Goal: Task Accomplishment & Management: Use online tool/utility

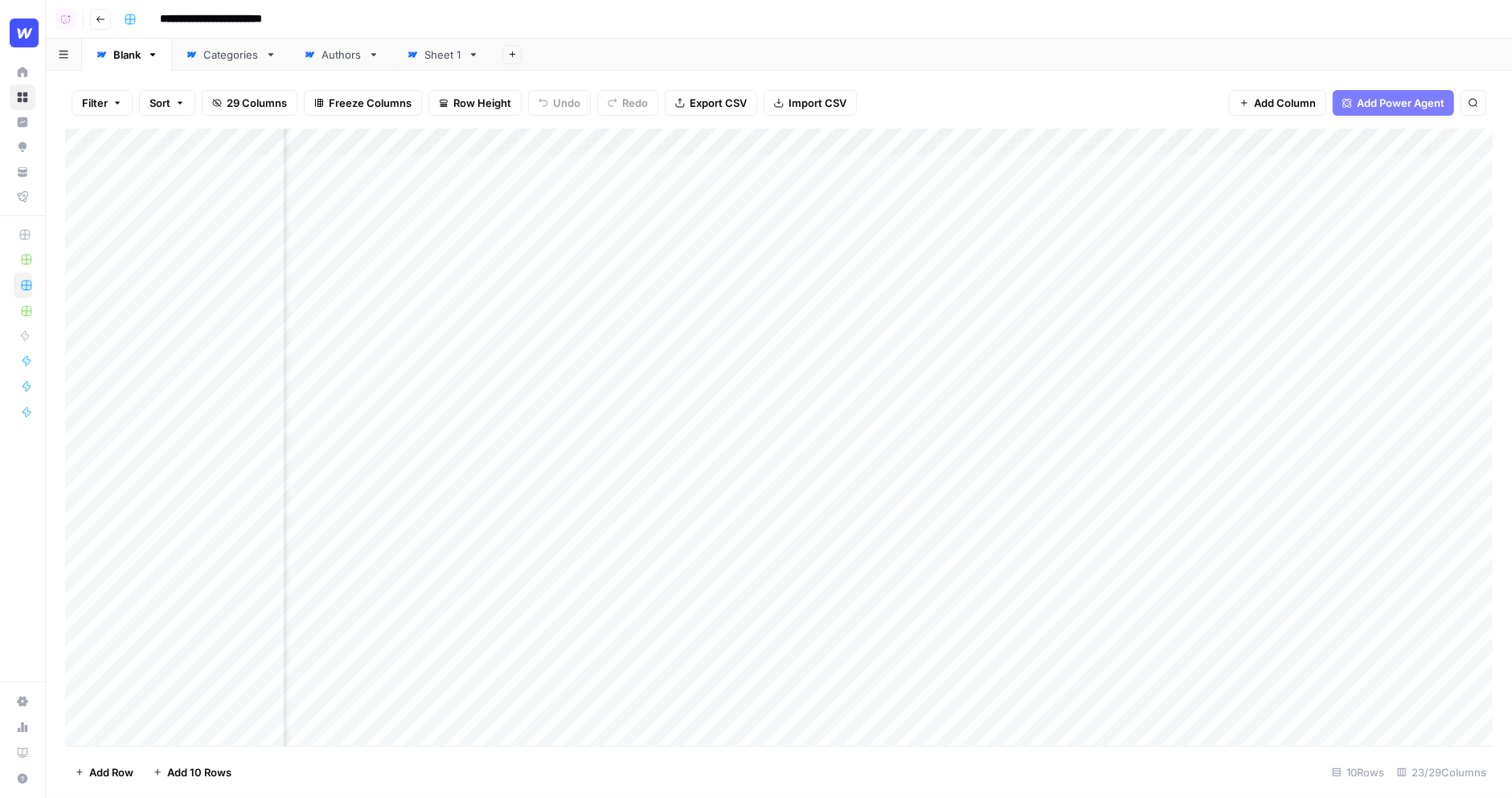
scroll to position [0, 664]
drag, startPoint x: 1100, startPoint y: 145, endPoint x: 1109, endPoint y: 145, distance: 9.0
click at [1109, 145] on div "Add Column" at bounding box center [778, 437] width 1427 height 618
drag, startPoint x: 1110, startPoint y: 144, endPoint x: 1129, endPoint y: 144, distance: 19.0
click at [1129, 144] on div "Add Column" at bounding box center [778, 437] width 1427 height 618
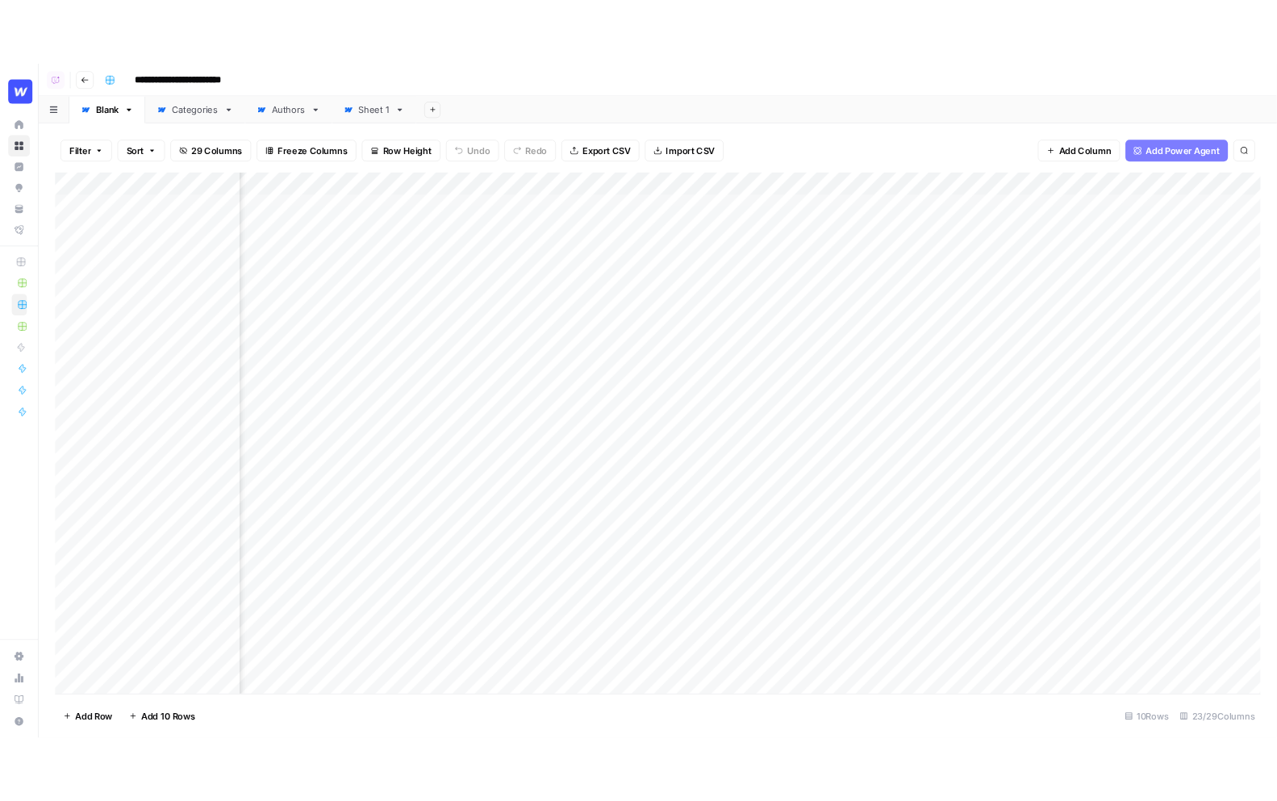
scroll to position [0, 0]
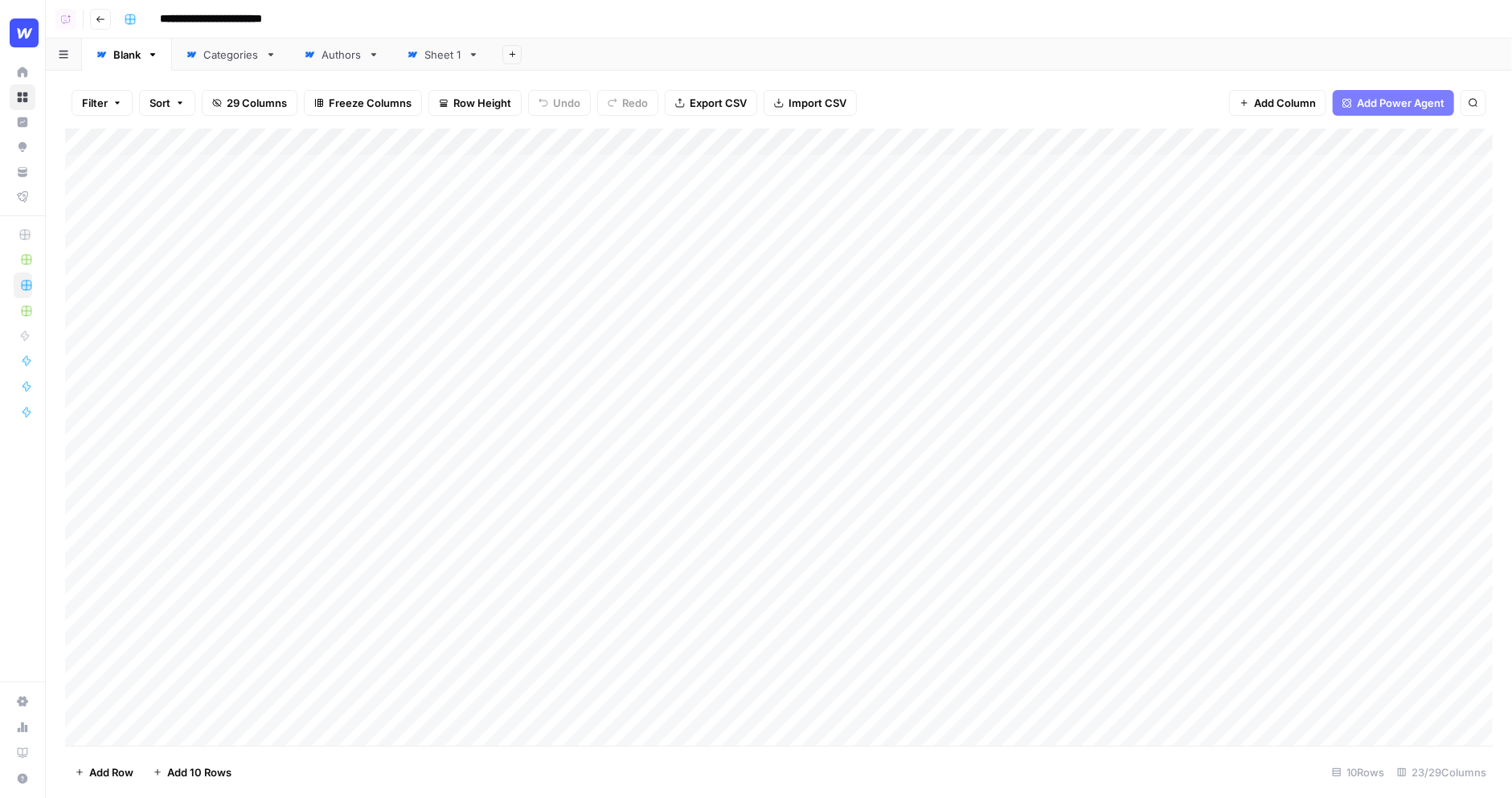
click at [488, 101] on span "Row Height" at bounding box center [482, 103] width 58 height 16
click at [492, 182] on span "Medium" at bounding box center [514, 180] width 116 height 16
click at [711, 206] on div "Add Column" at bounding box center [778, 364] width 1427 height 471
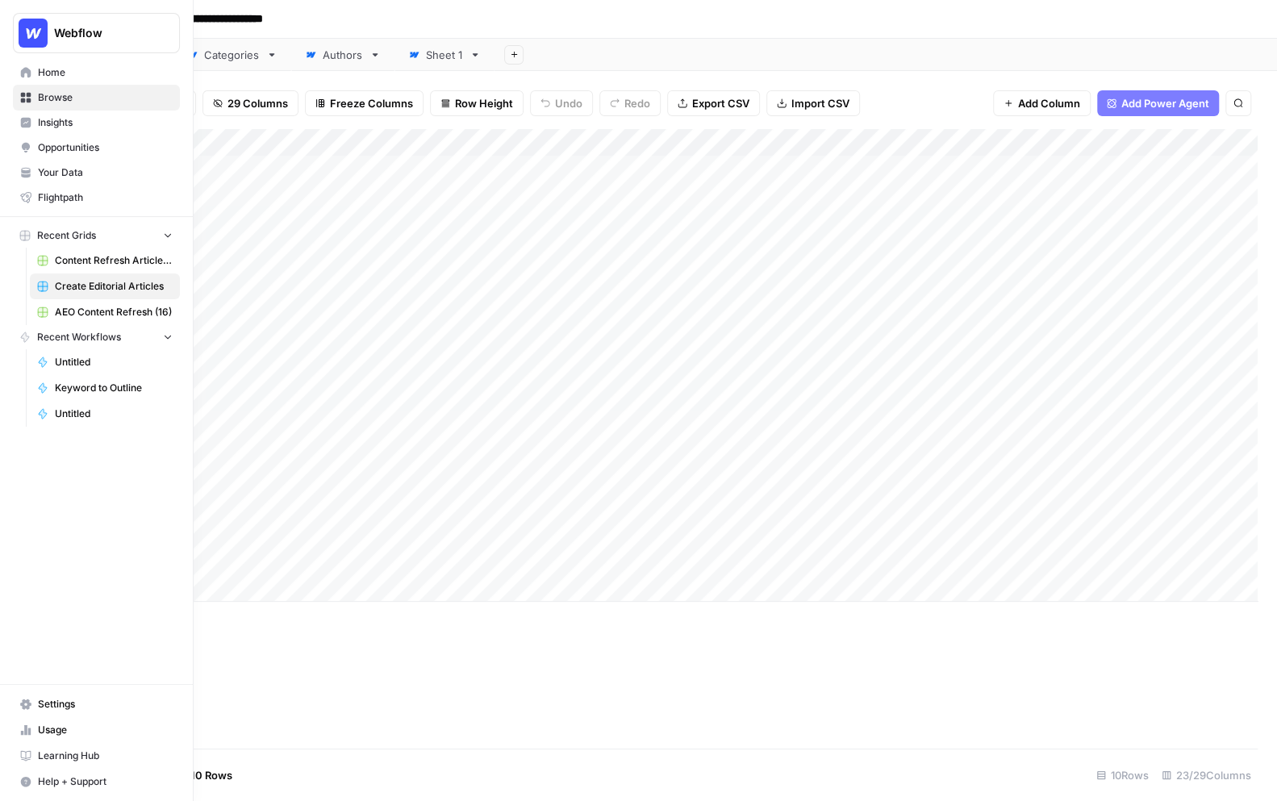
click at [56, 174] on span "Your Data" at bounding box center [105, 172] width 135 height 15
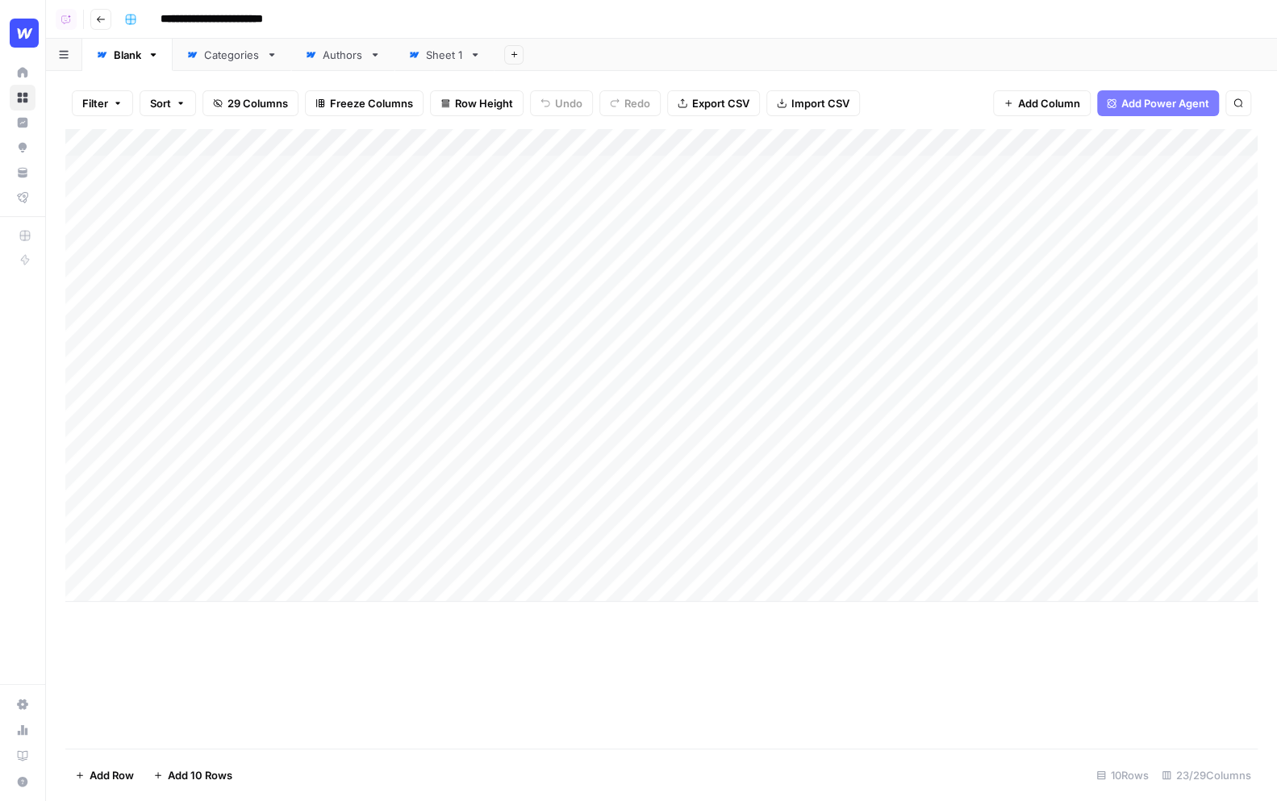
drag, startPoint x: 173, startPoint y: 173, endPoint x: 247, endPoint y: 562, distance: 396.4
click at [247, 562] on div "Add Column" at bounding box center [661, 365] width 1192 height 473
click at [664, 124] on div "Filter Sort 29 Columns Freeze Columns Row Height Undo Redo Export CSV Import CS…" at bounding box center [661, 103] width 1192 height 52
click at [635, 119] on div "Filter Sort 29 Columns Freeze Columns Row Height Undo Redo Export CSV Import CS…" at bounding box center [661, 103] width 1192 height 52
click at [710, 211] on div "Add Column" at bounding box center [661, 365] width 1192 height 473
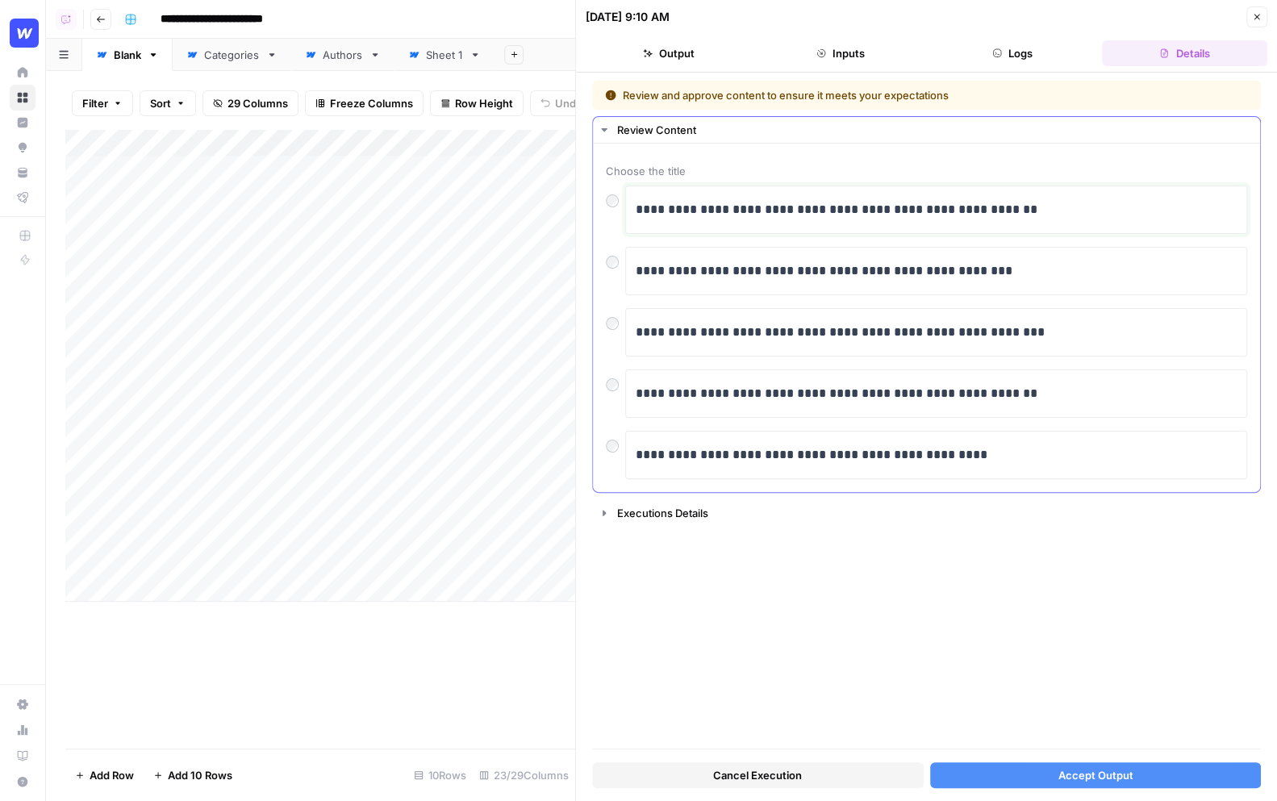
click at [1106, 207] on p "**********" at bounding box center [936, 209] width 602 height 21
click at [1053, 212] on p "**********" at bounding box center [936, 209] width 602 height 21
click at [1071, 765] on button "Accept Output" at bounding box center [1095, 775] width 331 height 26
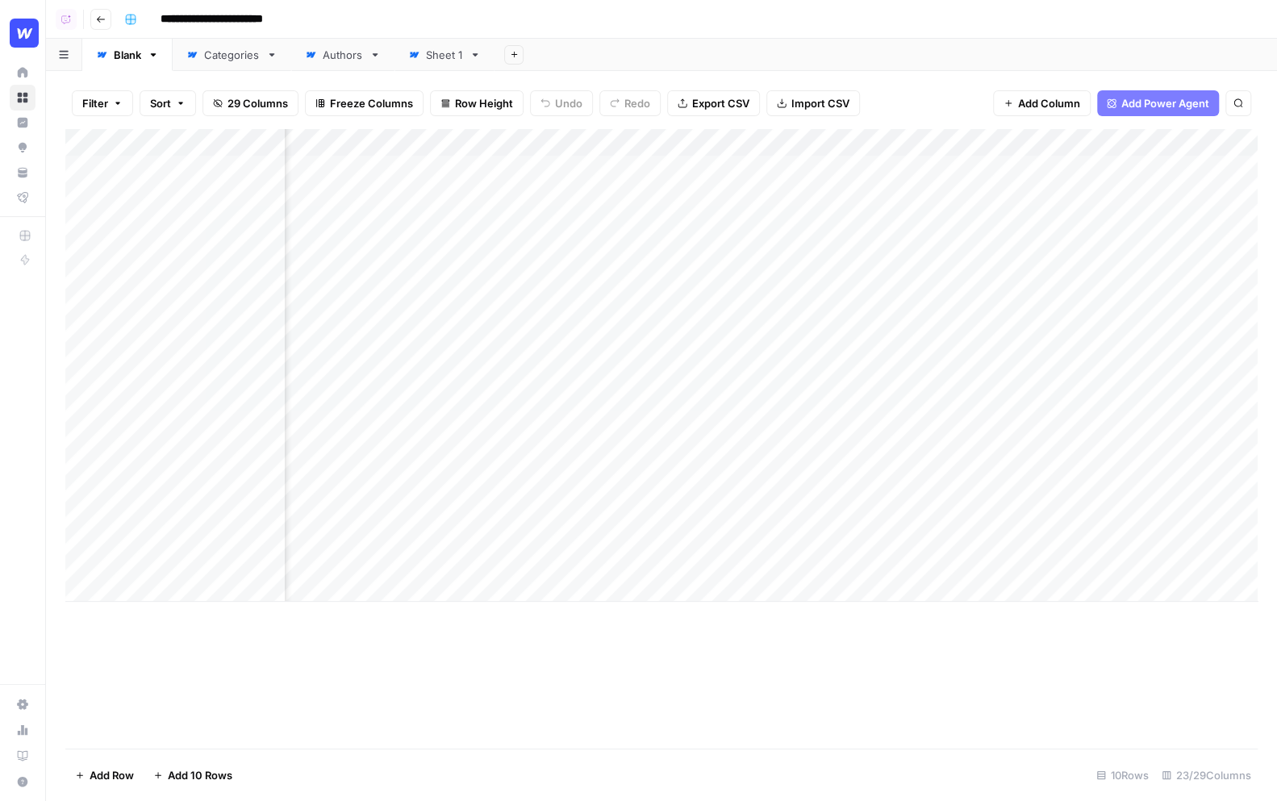
scroll to position [0, 732]
click at [860, 169] on div "Add Column" at bounding box center [661, 365] width 1192 height 473
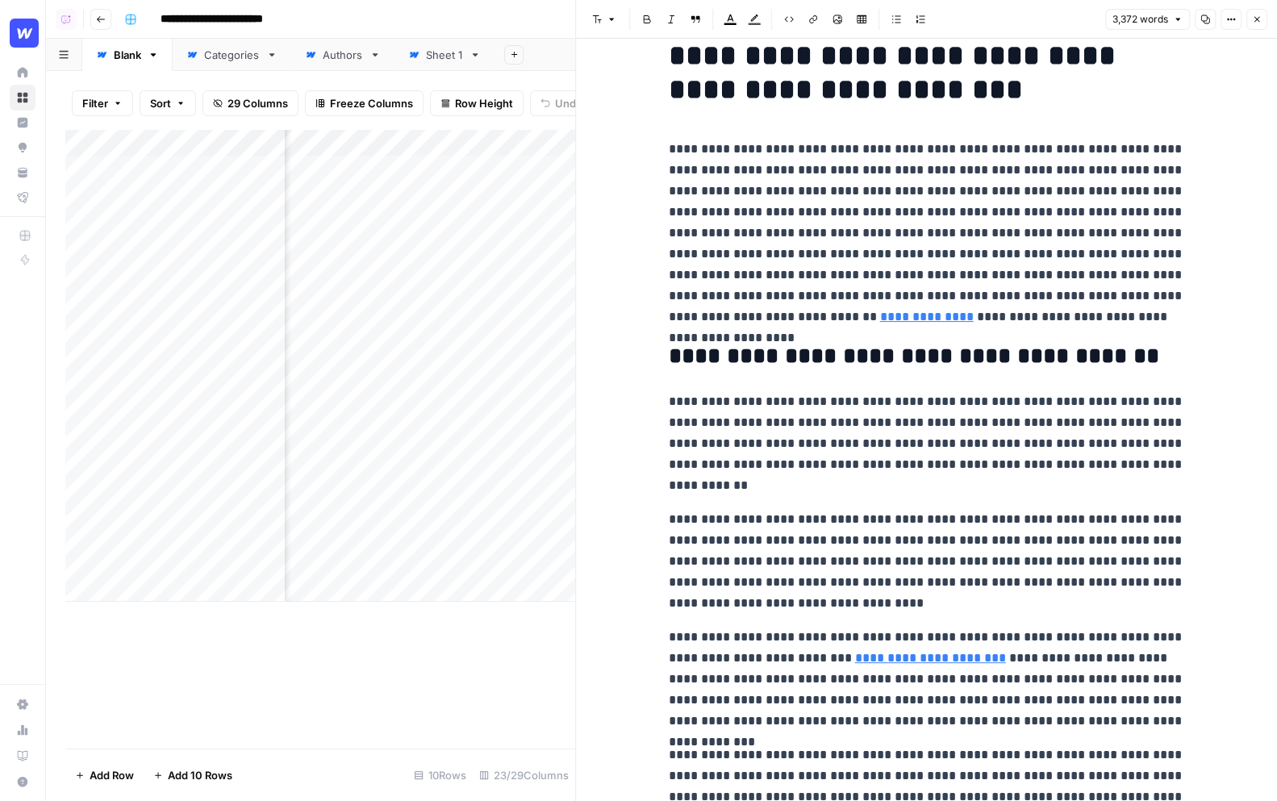
scroll to position [17, 0]
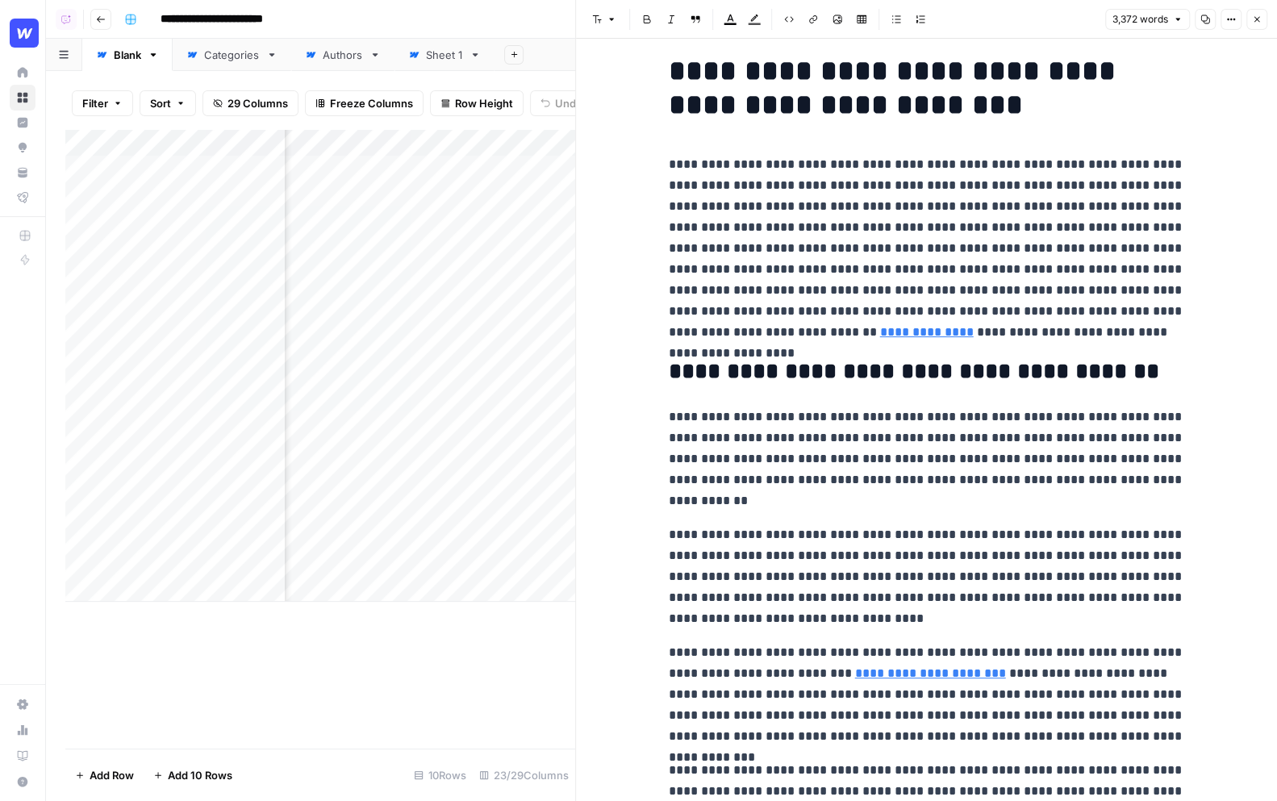
click at [807, 502] on p "**********" at bounding box center [927, 458] width 516 height 105
click at [785, 506] on p "**********" at bounding box center [927, 458] width 516 height 105
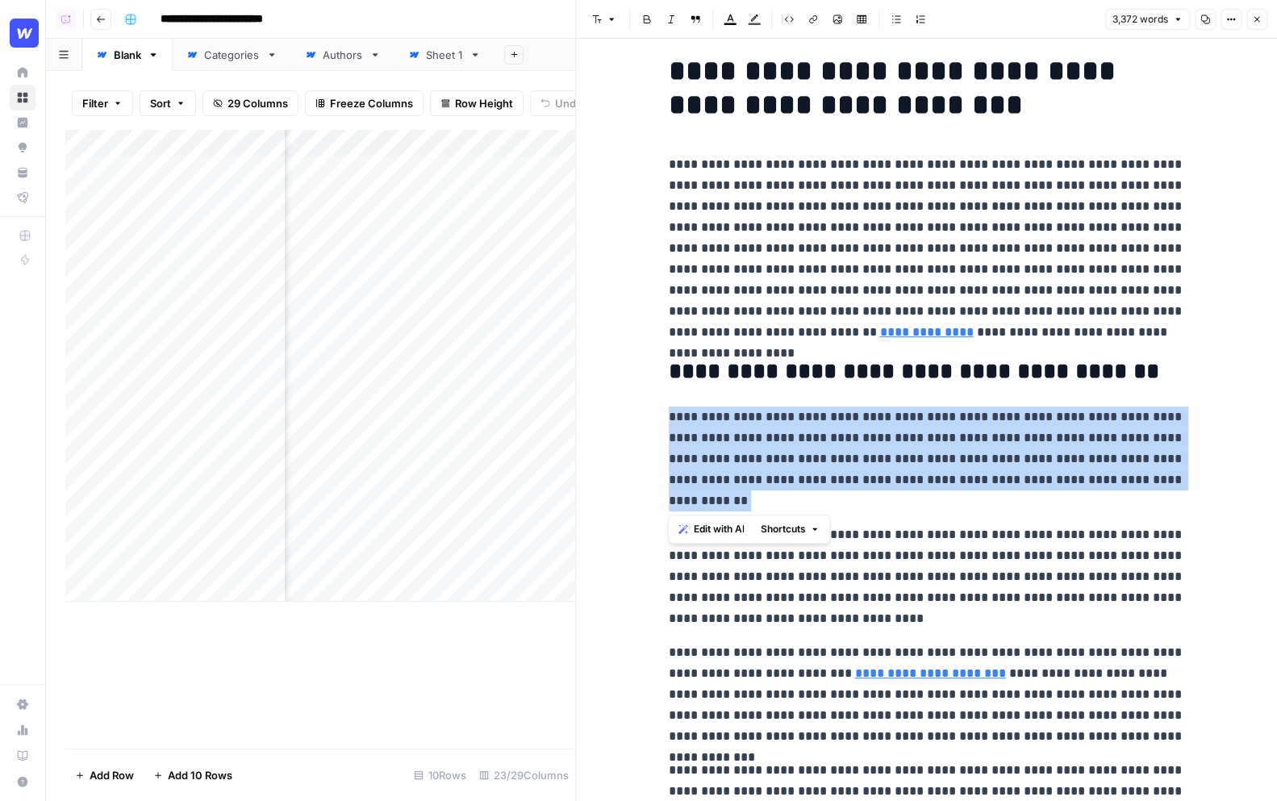
drag, startPoint x: 794, startPoint y: 505, endPoint x: 664, endPoint y: 416, distance: 157.2
click at [713, 531] on span "Edit with AI" at bounding box center [718, 529] width 51 height 15
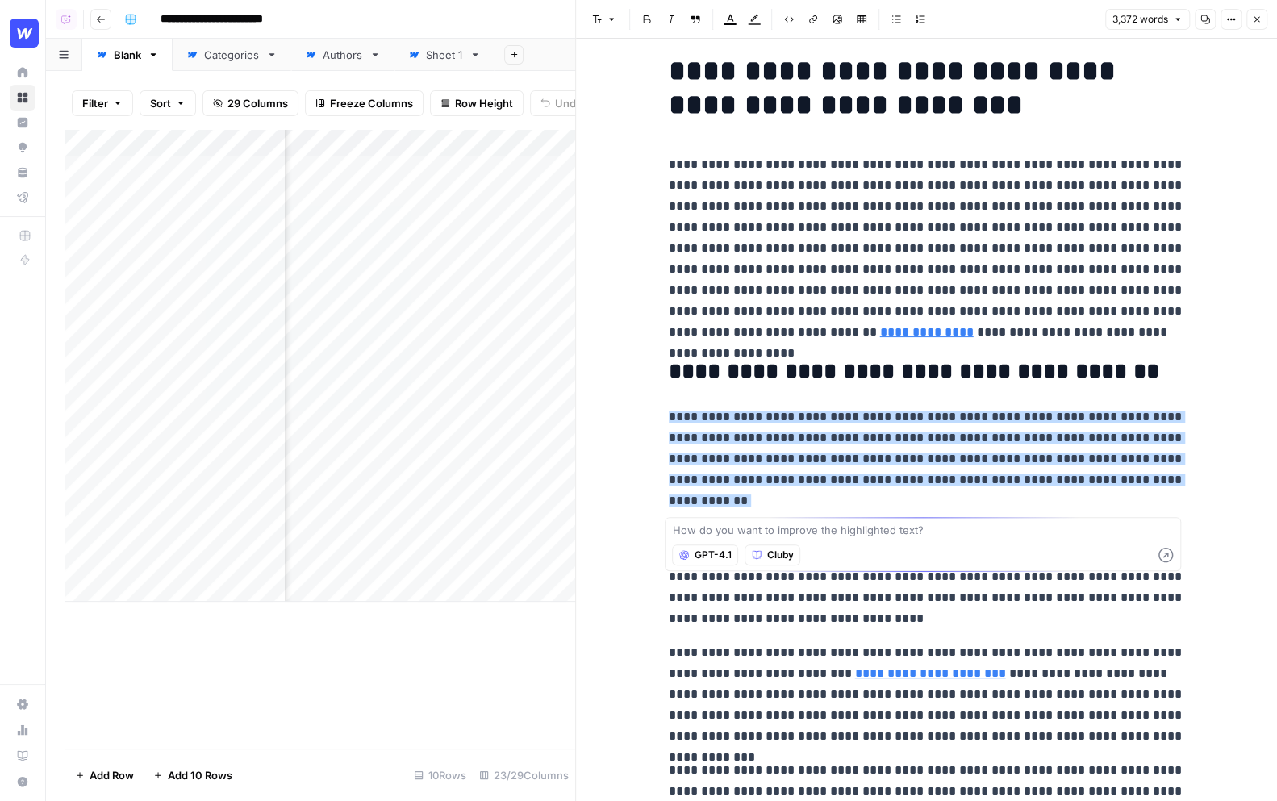
click at [712, 557] on span "GPT-4.1" at bounding box center [712, 555] width 37 height 15
click at [766, 552] on span "Cluby" at bounding box center [779, 555] width 27 height 15
click at [791, 609] on span "Webflow" at bounding box center [778, 612] width 44 height 16
click at [756, 532] on textarea at bounding box center [923, 530] width 502 height 16
click at [874, 502] on p "**********" at bounding box center [927, 458] width 516 height 105
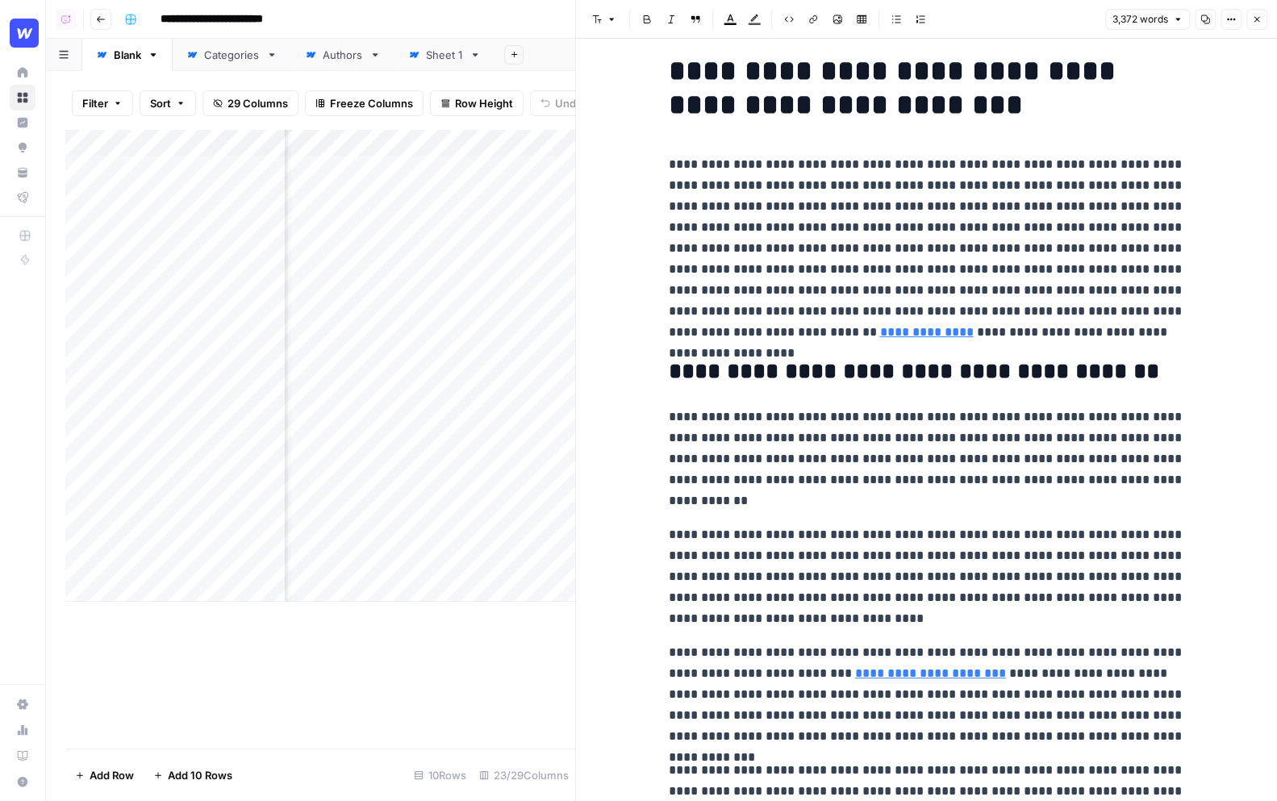
click at [1255, 21] on icon "button" at bounding box center [1257, 20] width 10 height 10
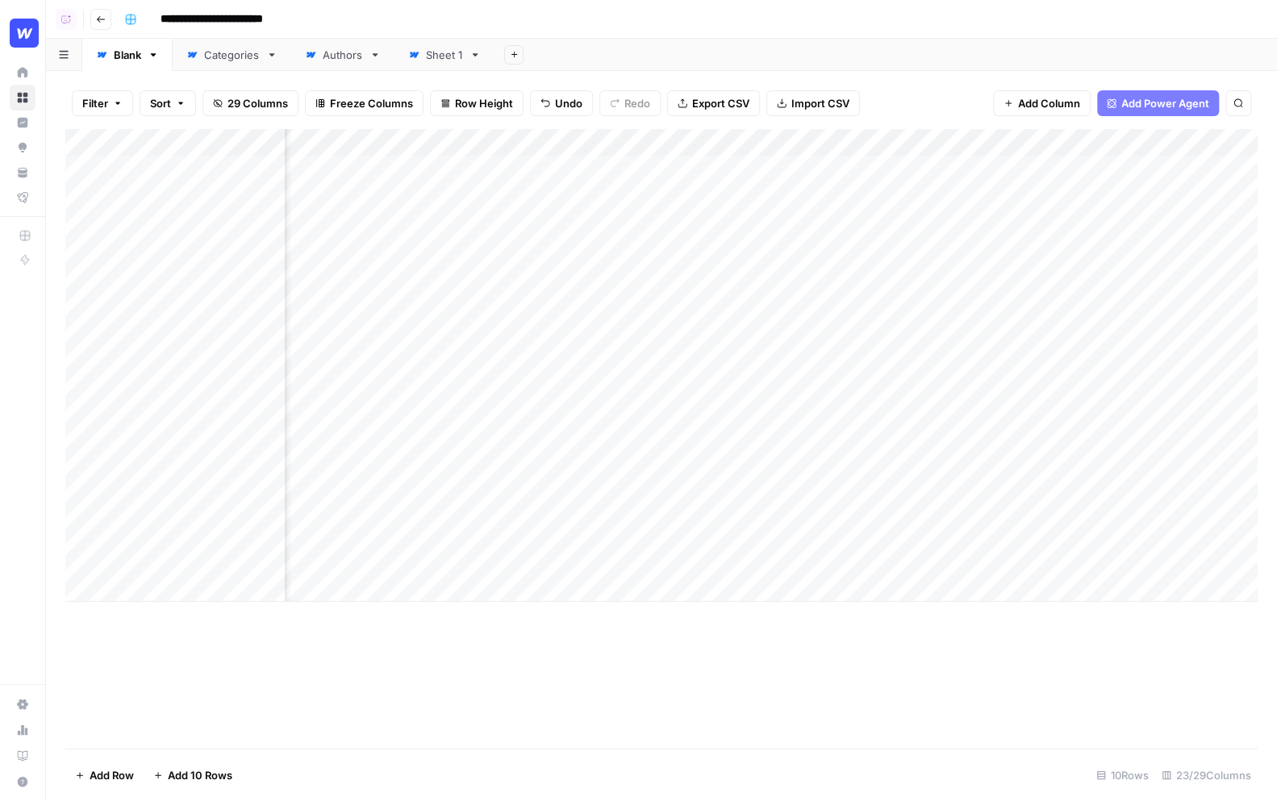
scroll to position [0, 340]
click at [961, 167] on div "Add Column" at bounding box center [661, 365] width 1192 height 473
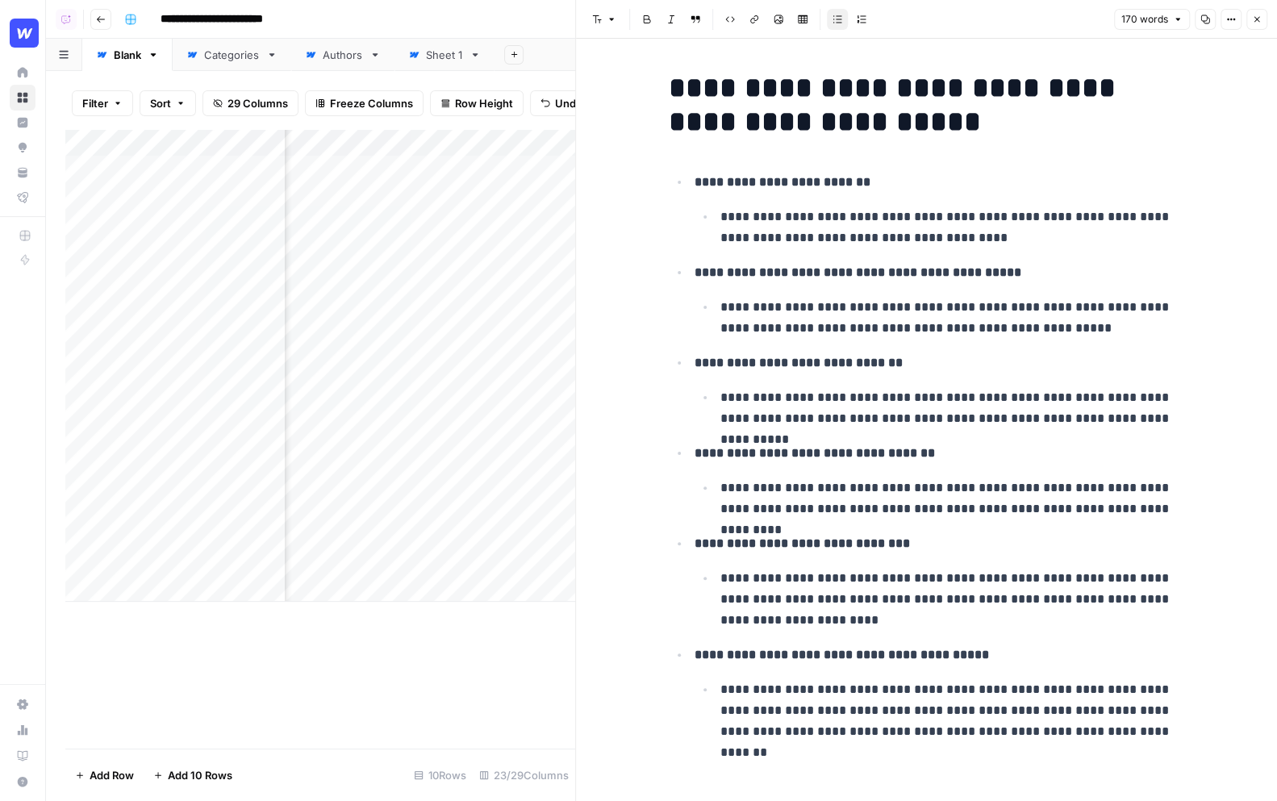
click at [1002, 238] on p "**********" at bounding box center [952, 227] width 465 height 42
click at [994, 243] on p "**********" at bounding box center [952, 227] width 465 height 42
click at [1257, 22] on icon "button" at bounding box center [1257, 20] width 10 height 10
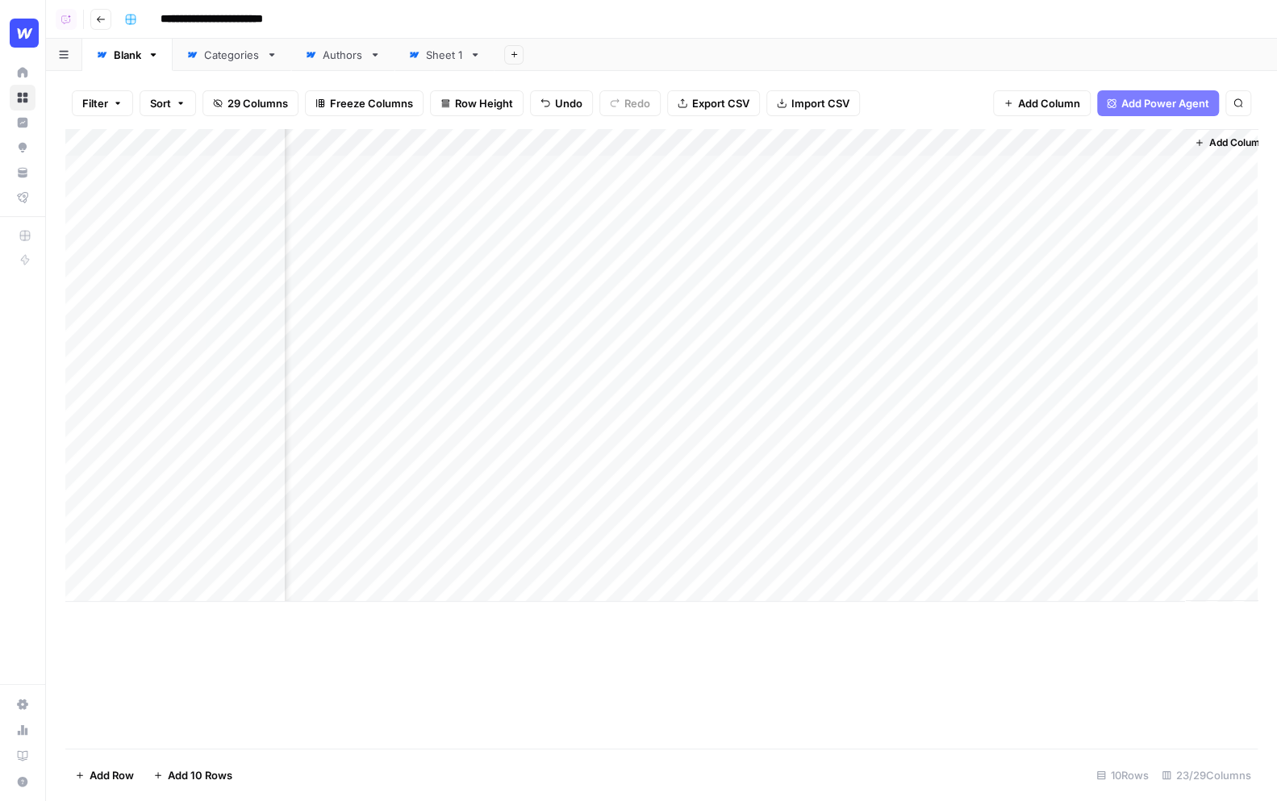
scroll to position [0, 2472]
